Goal: Task Accomplishment & Management: Manage account settings

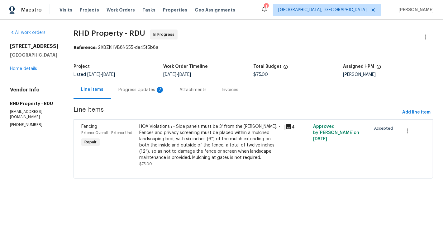
click at [139, 90] on div "Progress Updates 2" at bounding box center [141, 90] width 46 height 6
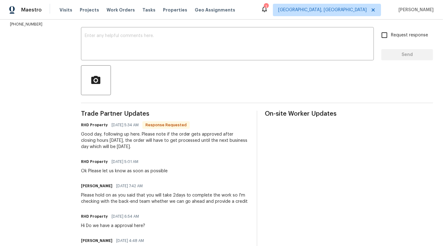
scroll to position [83, 0]
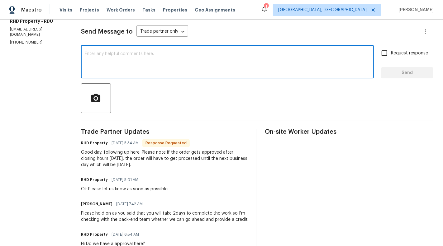
click at [164, 69] on textarea at bounding box center [227, 63] width 285 height 22
type textarea "I'm sorry I'll be cancelling the work order"
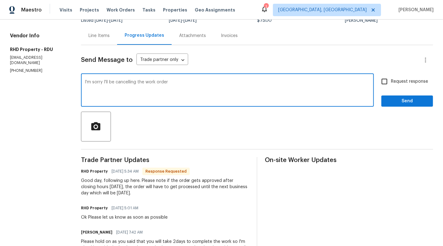
scroll to position [34, 0]
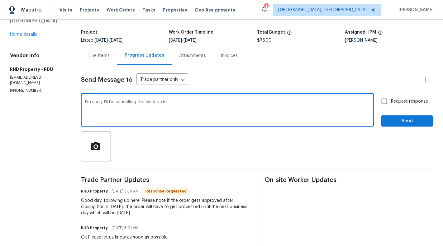
click at [118, 102] on textarea "I'm sorry I'll be cancelling the work order" at bounding box center [227, 111] width 285 height 22
click at [104, 52] on div "Line Items" at bounding box center [99, 55] width 36 height 18
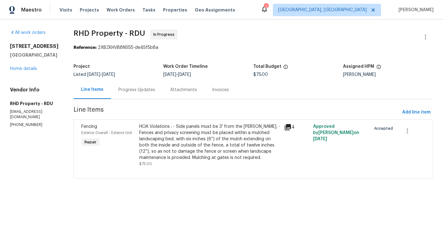
click at [208, 146] on div "HOA Violations : - Side panels must be 3' from the [PERSON_NAME]. - Fences and …" at bounding box center [209, 142] width 141 height 37
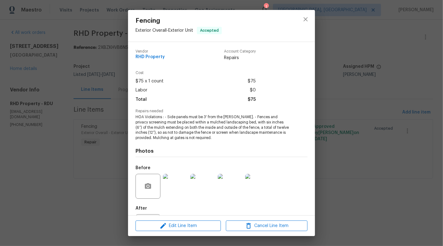
scroll to position [30, 0]
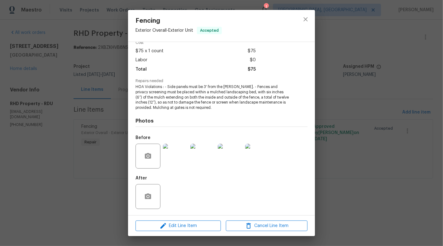
click at [171, 171] on div at bounding box center [175, 156] width 27 height 32
click at [173, 164] on img at bounding box center [175, 156] width 25 height 25
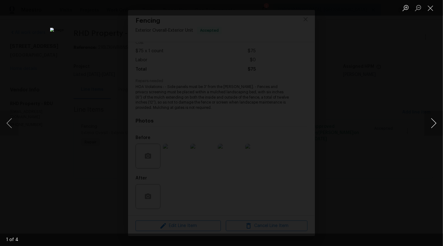
click at [433, 126] on button "Next image" at bounding box center [433, 123] width 19 height 25
click at [432, 10] on button "Close lightbox" at bounding box center [430, 7] width 12 height 11
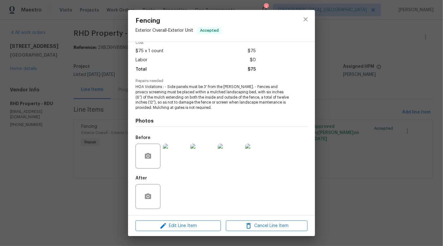
click at [110, 123] on div "Fencing Exterior Overall - Exterior Unit Accepted Vendor RHD Property Account C…" at bounding box center [221, 123] width 443 height 246
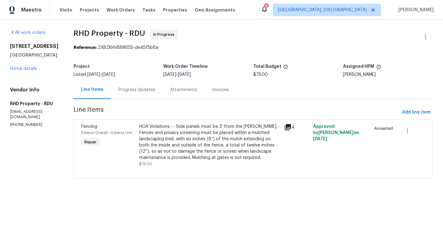
click at [132, 95] on div "Progress Updates" at bounding box center [137, 90] width 52 height 18
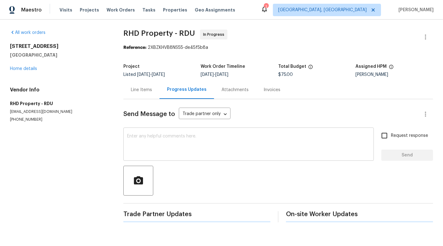
click at [148, 136] on textarea at bounding box center [248, 145] width 243 height 22
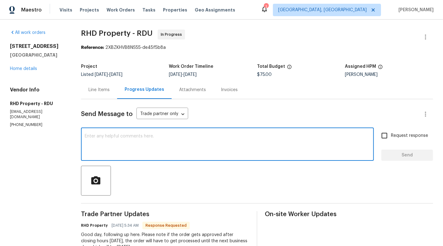
paste textarea "I'm sorry I'll be cancelling the work order"
type textarea "I'm sorry I'll be cancelling the work order"
click at [415, 131] on label "Request response" at bounding box center [403, 135] width 50 height 13
click at [391, 131] on input "Request response" at bounding box center [384, 135] width 13 height 13
checkbox input "true"
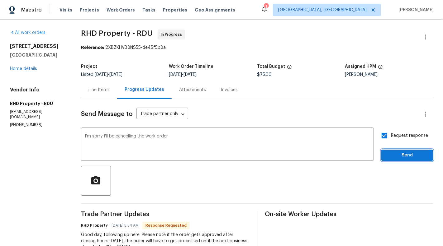
click at [416, 150] on button "Send" at bounding box center [407, 156] width 52 height 12
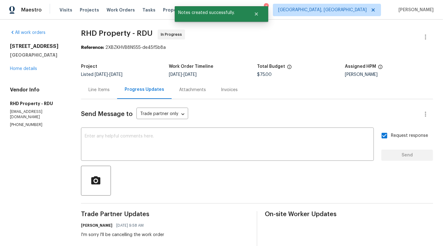
click at [103, 91] on div "Line Items" at bounding box center [98, 90] width 21 height 6
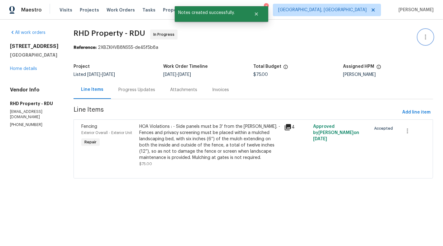
click at [431, 38] on button "button" at bounding box center [425, 37] width 15 height 15
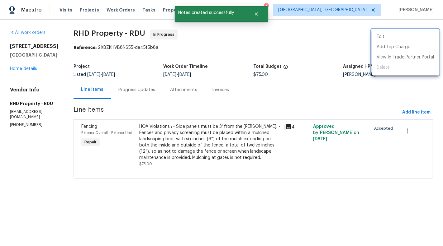
click at [220, 76] on div at bounding box center [221, 123] width 443 height 246
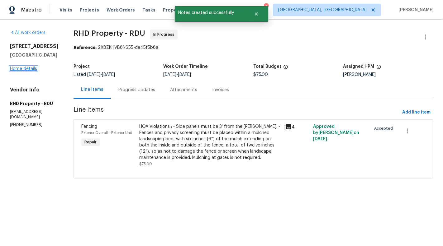
click at [16, 70] on link "Home details" at bounding box center [23, 69] width 27 height 4
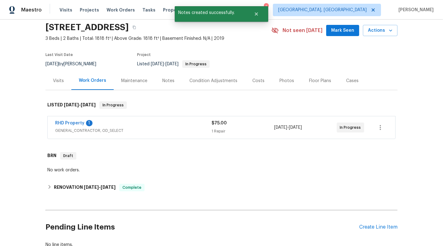
scroll to position [29, 0]
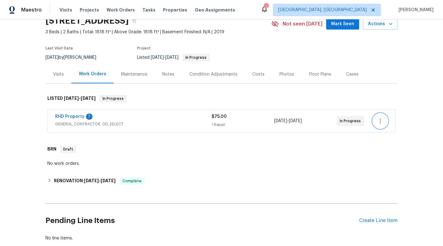
click at [382, 119] on icon "button" at bounding box center [380, 120] width 7 height 7
click at [302, 166] on div at bounding box center [221, 123] width 443 height 246
click at [159, 126] on span "GENERAL_CONTRACTOR, OD_SELECT" at bounding box center [133, 124] width 156 height 6
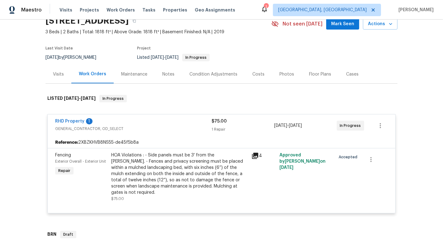
click at [69, 124] on span "RHD Property" at bounding box center [69, 121] width 29 height 6
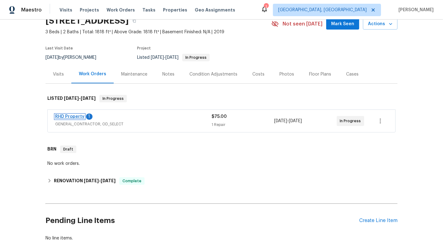
click at [66, 118] on link "RHD Property" at bounding box center [69, 117] width 29 height 4
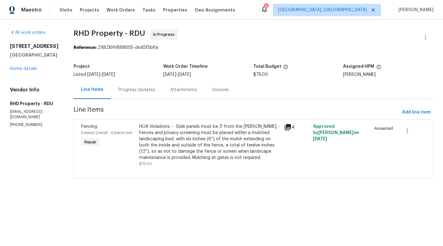
click at [153, 85] on div "Progress Updates" at bounding box center [137, 90] width 52 height 18
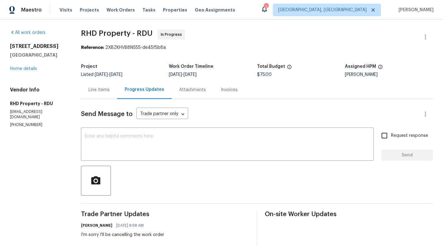
click at [105, 94] on div "Line Items" at bounding box center [99, 90] width 36 height 18
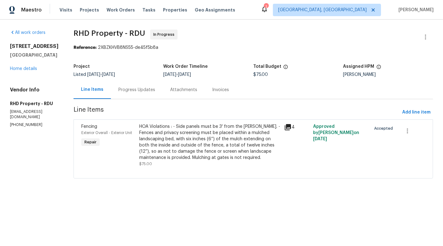
click at [155, 93] on div "Progress Updates" at bounding box center [137, 90] width 52 height 18
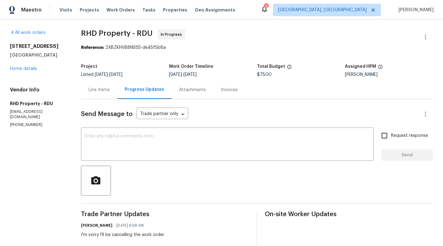
click at [429, 38] on button "button" at bounding box center [425, 37] width 15 height 15
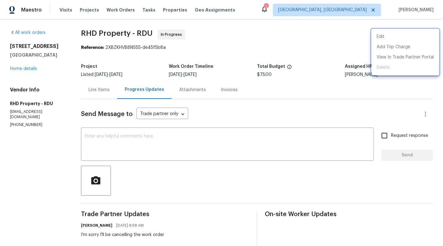
click at [278, 66] on div at bounding box center [221, 123] width 443 height 246
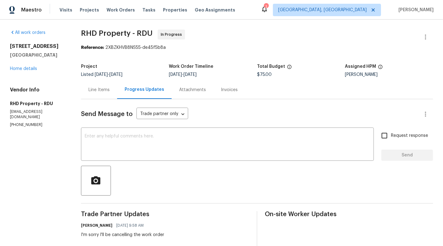
click at [94, 93] on div "Line Items" at bounding box center [99, 90] width 36 height 18
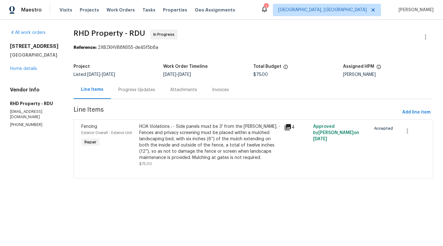
click at [32, 122] on p "[PHONE_NUMBER]" at bounding box center [34, 124] width 49 height 5
click at [13, 123] on section "All work orders [STREET_ADDRESS] Home details Vendor Info RHD Property - RDU [E…" at bounding box center [34, 108] width 49 height 157
click at [13, 122] on p "[PHONE_NUMBER]" at bounding box center [34, 124] width 49 height 5
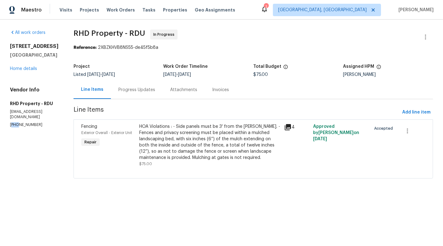
click at [13, 122] on p "[PHONE_NUMBER]" at bounding box center [34, 124] width 49 height 5
copy p "[PHONE_NUMBER]"
click at [128, 94] on div "Progress Updates" at bounding box center [137, 90] width 52 height 18
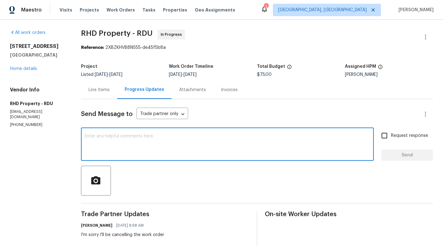
click at [160, 148] on textarea at bounding box center [227, 145] width 285 height 22
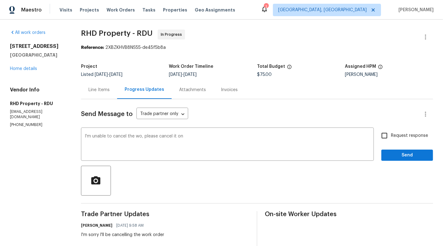
click at [30, 122] on p "[PHONE_NUMBER]" at bounding box center [38, 124] width 56 height 5
copy p "[PHONE_NUMBER]"
click at [229, 138] on textarea "I'm unable to cancel the wo, please cancel it on" at bounding box center [227, 145] width 285 height 22
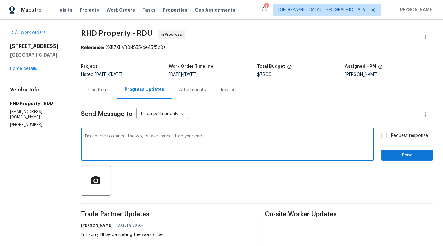
type textarea "I'm unable to cancel the wo, please cancel it on your end"
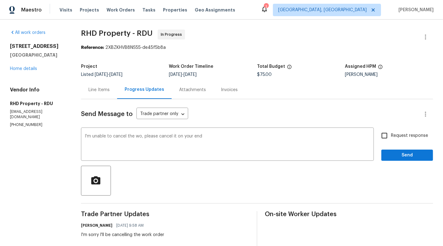
click at [403, 134] on span "Request response" at bounding box center [409, 136] width 37 height 7
click at [391, 134] on input "Request response" at bounding box center [384, 135] width 13 height 13
checkbox input "true"
click at [404, 150] on button "Send" at bounding box center [407, 156] width 52 height 12
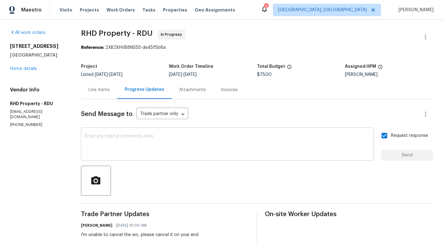
scroll to position [11, 0]
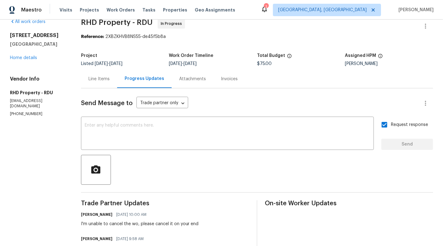
click at [102, 86] on div "Line Items" at bounding box center [99, 79] width 36 height 18
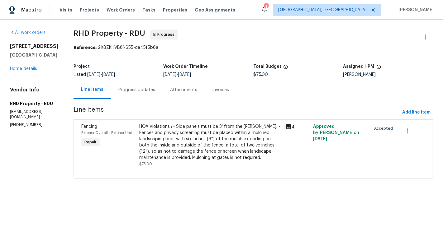
click at [130, 92] on div "Progress Updates" at bounding box center [136, 90] width 37 height 6
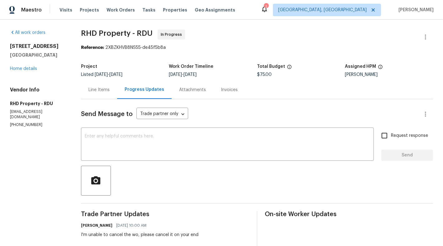
click at [107, 91] on div "Line Items" at bounding box center [98, 90] width 21 height 6
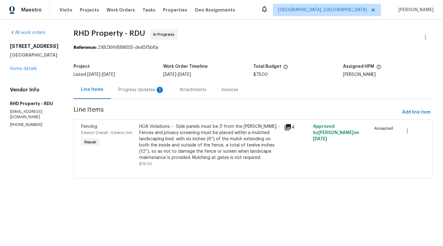
click at [156, 94] on div "Progress Updates 1" at bounding box center [141, 90] width 61 height 18
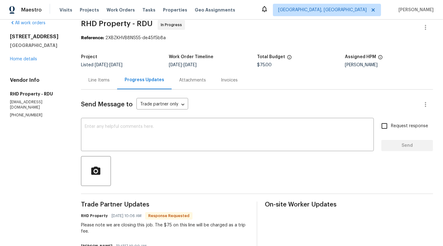
scroll to position [11, 0]
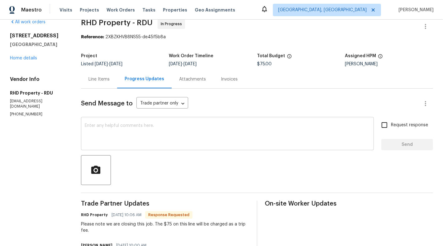
click at [212, 141] on textarea at bounding box center [227, 135] width 285 height 22
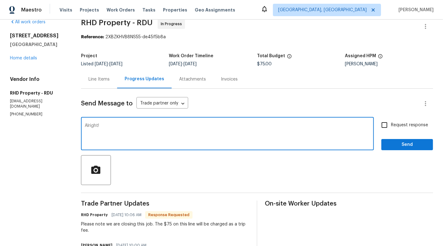
type textarea "Alright!"
click at [429, 124] on div "Request response Send" at bounding box center [407, 135] width 52 height 32
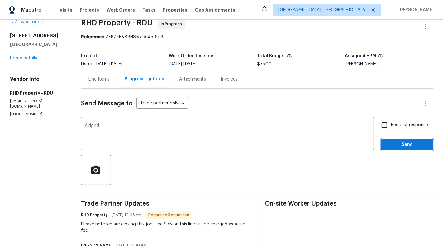
click at [423, 143] on span "Send" at bounding box center [407, 145] width 42 height 8
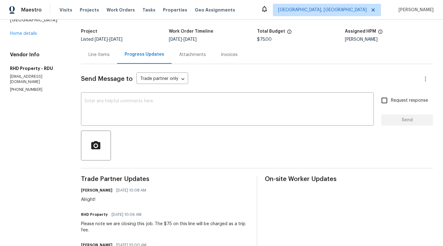
scroll to position [32, 0]
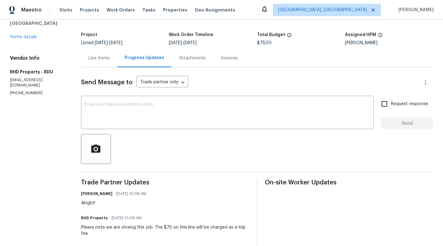
click at [99, 63] on div "Line Items" at bounding box center [99, 58] width 36 height 18
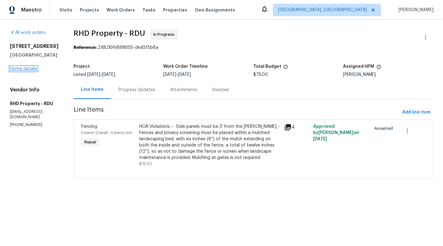
click at [14, 68] on link "Home details" at bounding box center [23, 69] width 27 height 4
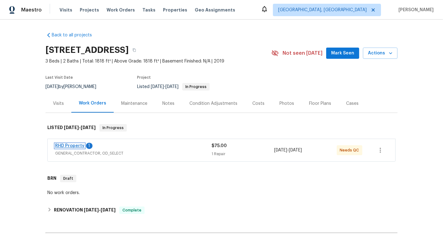
click at [72, 145] on link "RHD Property" at bounding box center [69, 146] width 29 height 4
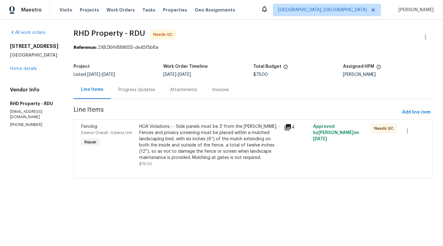
click at [199, 159] on div "HOA Violations : - Side panels must be 3' from the [PERSON_NAME]. - Fences and …" at bounding box center [209, 142] width 141 height 37
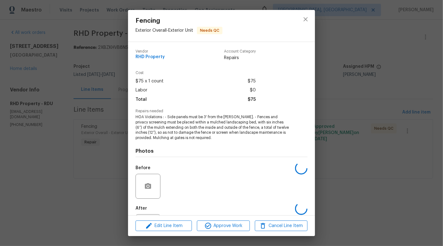
scroll to position [30, 0]
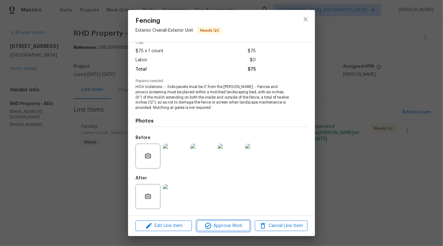
click at [210, 226] on icon "button" at bounding box center [208, 226] width 6 height 6
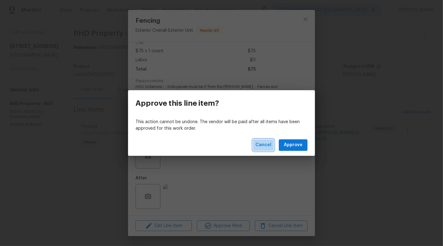
click at [266, 147] on span "Cancel" at bounding box center [263, 145] width 16 height 8
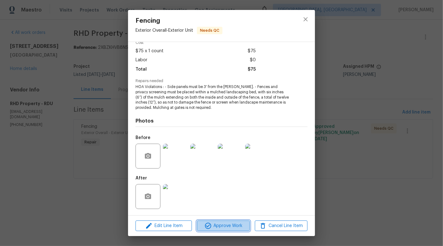
click at [232, 228] on span "Approve Work" at bounding box center [223, 226] width 49 height 8
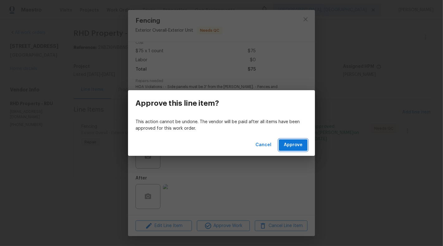
click at [300, 150] on button "Approve" at bounding box center [293, 146] width 29 height 12
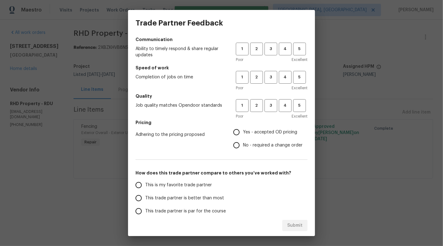
scroll to position [0, 0]
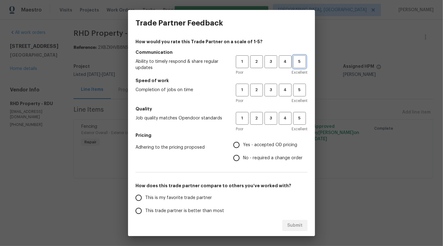
click at [298, 60] on span "5" at bounding box center [300, 61] width 12 height 7
click at [293, 99] on span "Excellent" at bounding box center [300, 101] width 16 height 6
click at [302, 89] on span "5" at bounding box center [300, 90] width 12 height 7
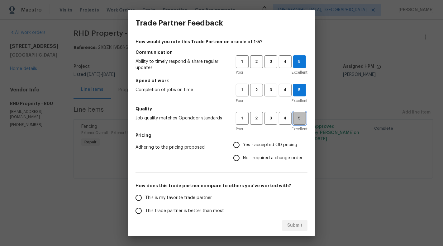
click at [301, 121] on span "5" at bounding box center [300, 118] width 12 height 7
click at [269, 144] on span "Yes - accepted OD pricing" at bounding box center [270, 145] width 54 height 7
click at [243, 144] on input "Yes - accepted OD pricing" at bounding box center [236, 145] width 13 height 13
radio input "true"
click at [211, 201] on label "This is my favorite trade partner" at bounding box center [181, 198] width 98 height 13
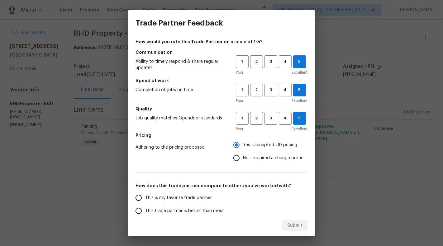
click at [145, 201] on input "This is my favorite trade partner" at bounding box center [138, 198] width 13 height 13
click at [289, 224] on span "Submit" at bounding box center [294, 226] width 15 height 8
radio input "true"
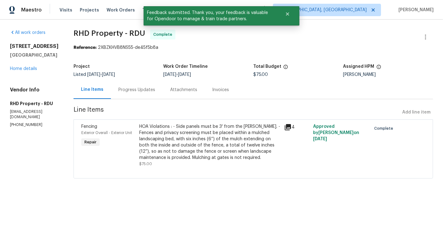
click at [226, 142] on div "HOA Violations : - Side panels must be 3' from the [PERSON_NAME]. - Fences and …" at bounding box center [209, 142] width 141 height 37
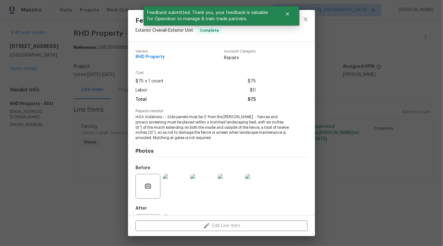
scroll to position [30, 0]
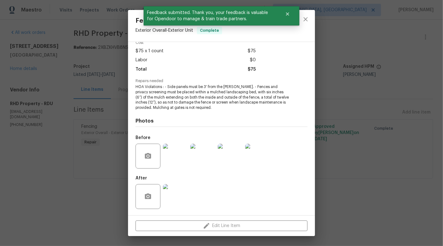
click at [72, 170] on div "Fencing Exterior Overall - Exterior Unit Complete Vendor RHD Property Account C…" at bounding box center [221, 123] width 443 height 246
